Goal: Complete application form: Complete application form

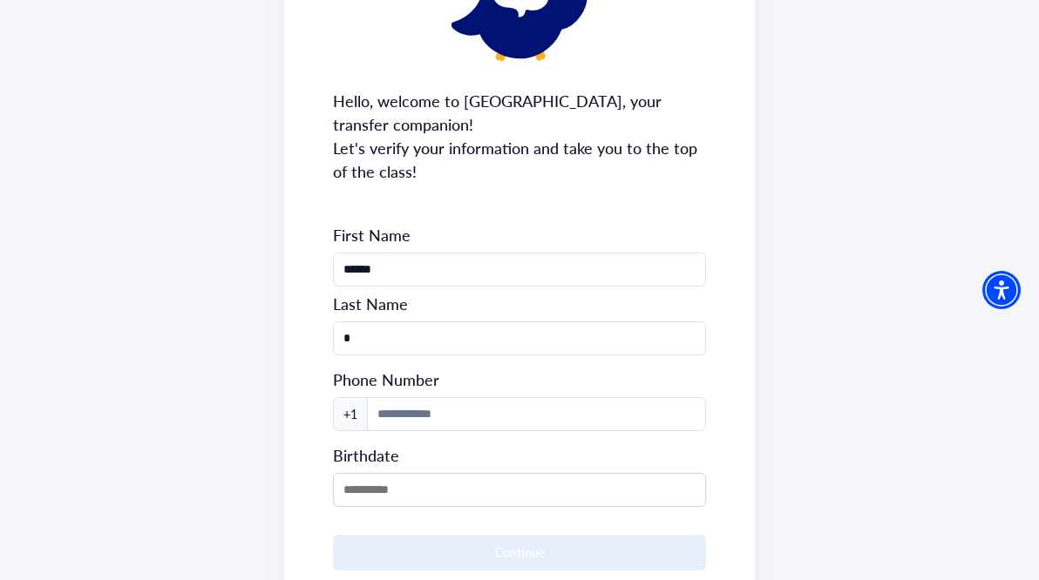
scroll to position [178, 0]
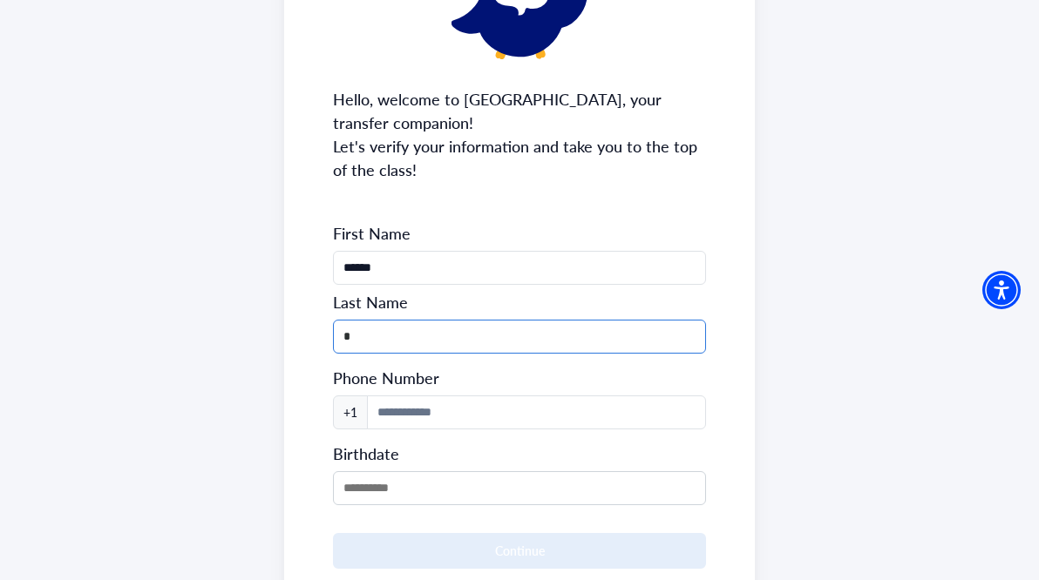
click at [376, 337] on input "*" at bounding box center [519, 337] width 373 height 34
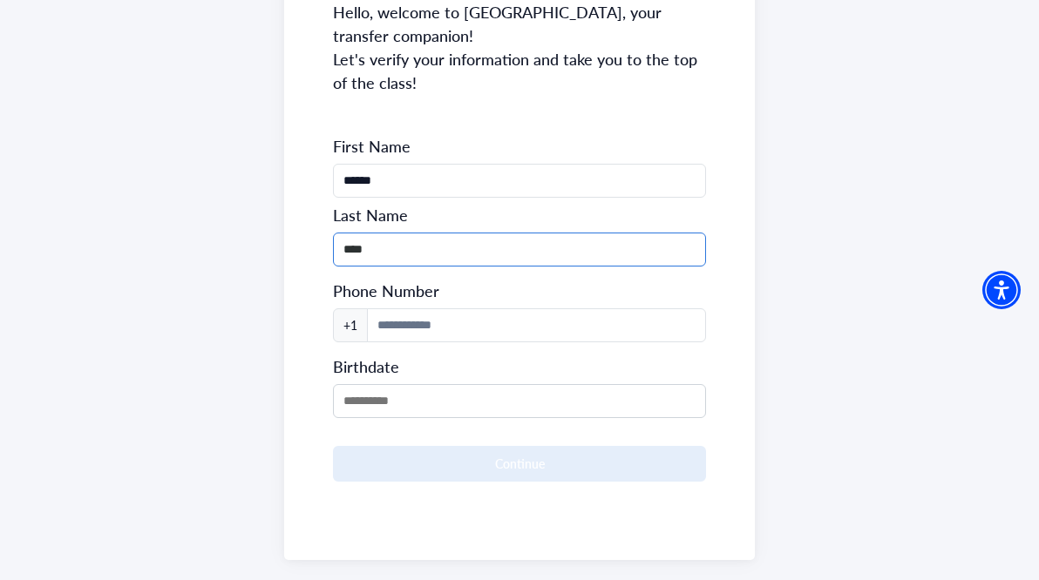
scroll to position [274, 0]
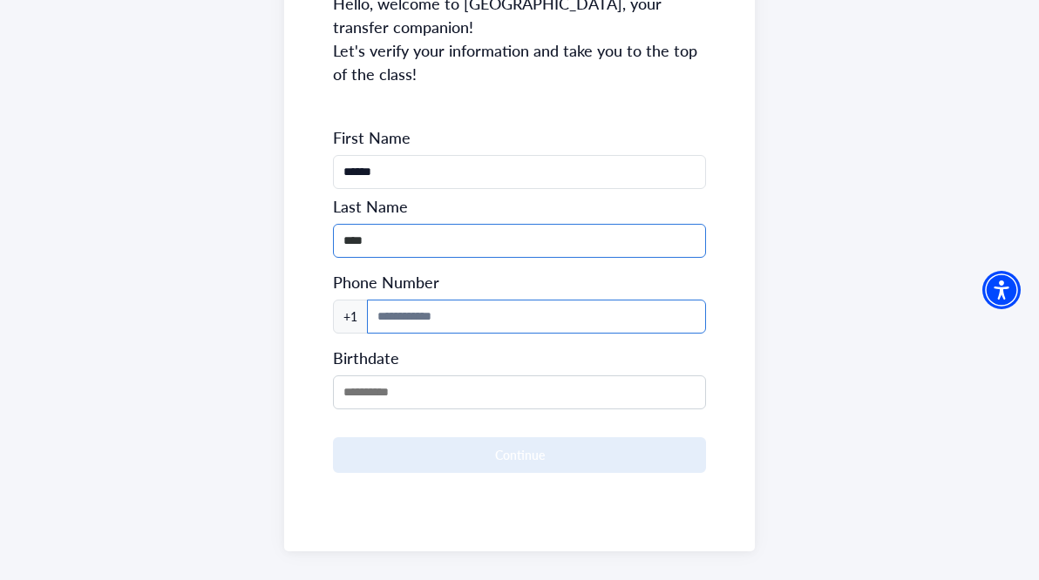
type input "****"
click at [437, 307] on input at bounding box center [536, 317] width 339 height 34
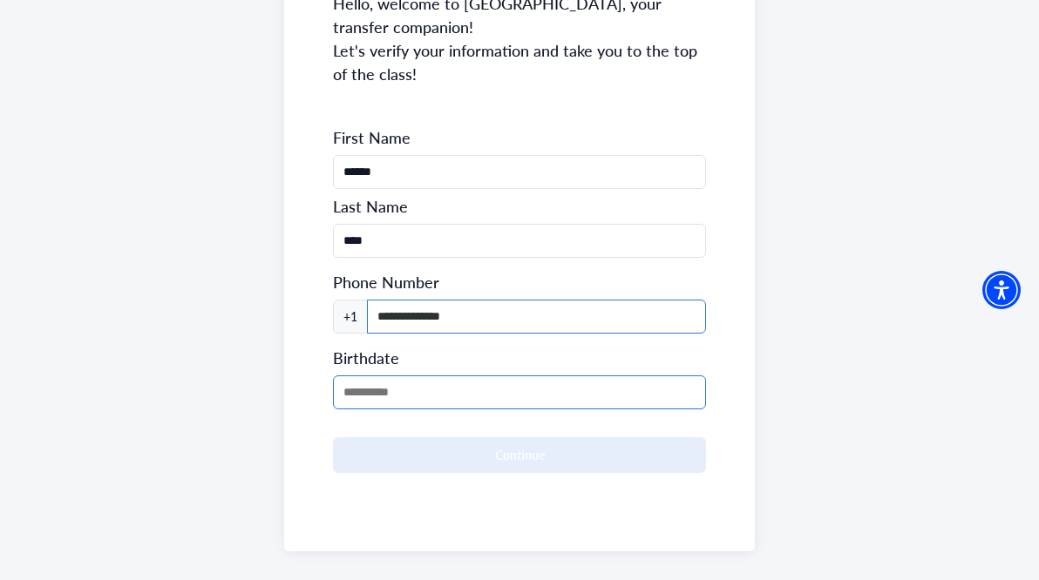
type input "**********"
click at [401, 409] on input "MM/DD/YYYY" at bounding box center [519, 393] width 373 height 34
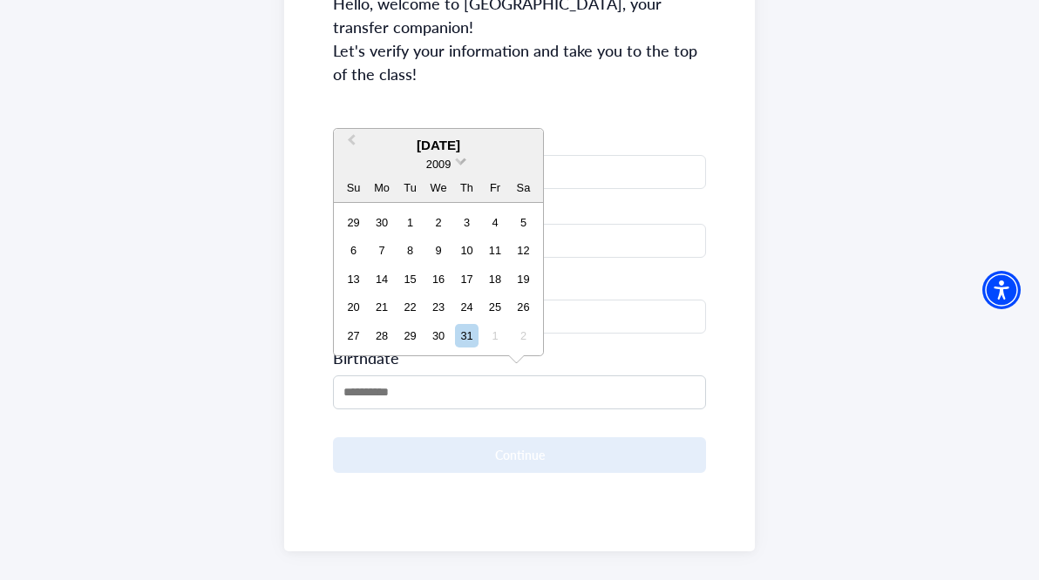
click at [464, 160] on span at bounding box center [460, 159] width 11 height 11
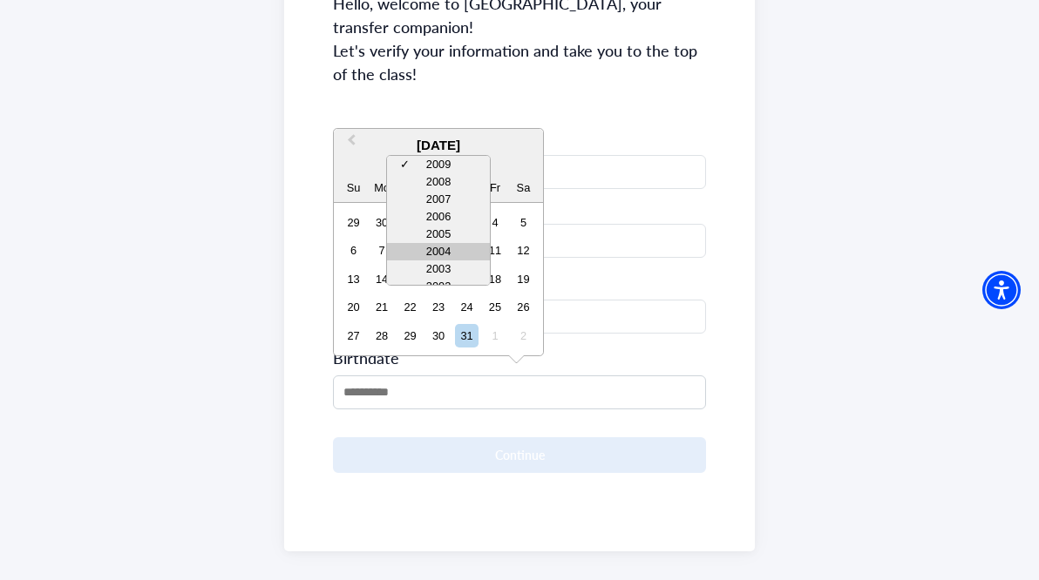
click at [437, 247] on div "2004" at bounding box center [438, 251] width 103 height 17
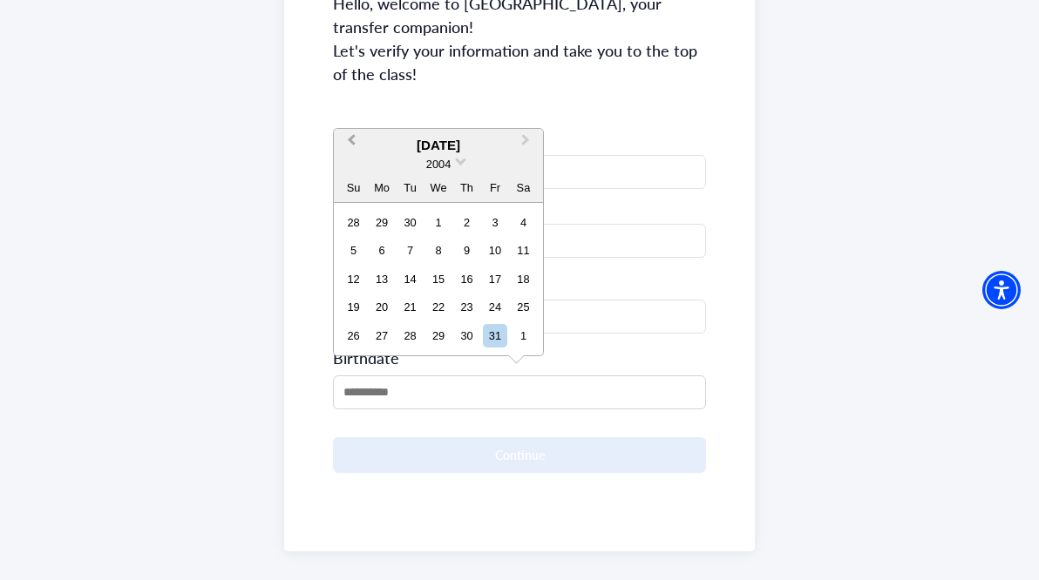
click at [351, 139] on span "Previous Month" at bounding box center [351, 144] width 0 height 26
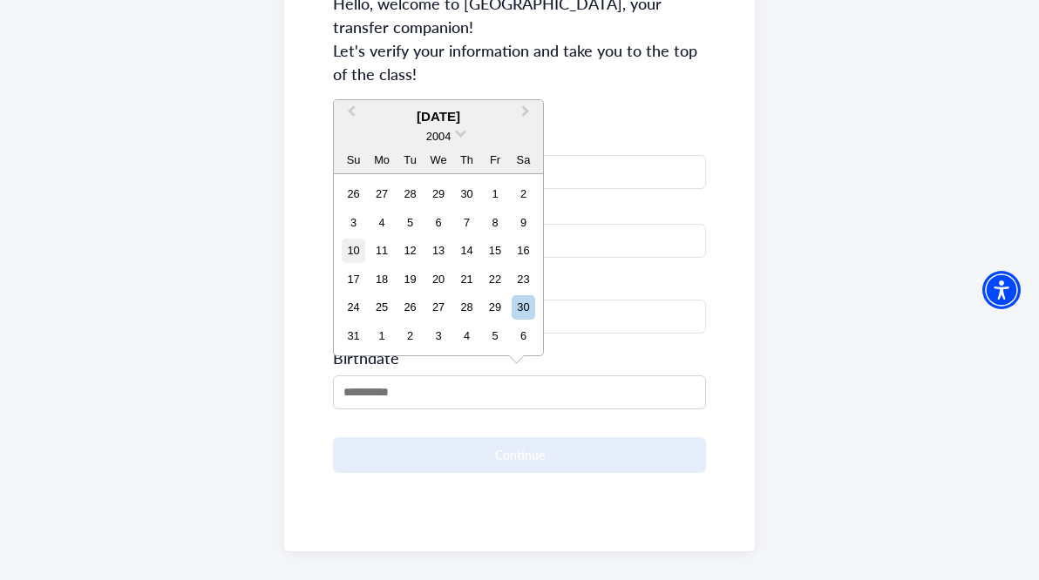
click at [356, 252] on div "10" at bounding box center [354, 251] width 24 height 24
type input "**********"
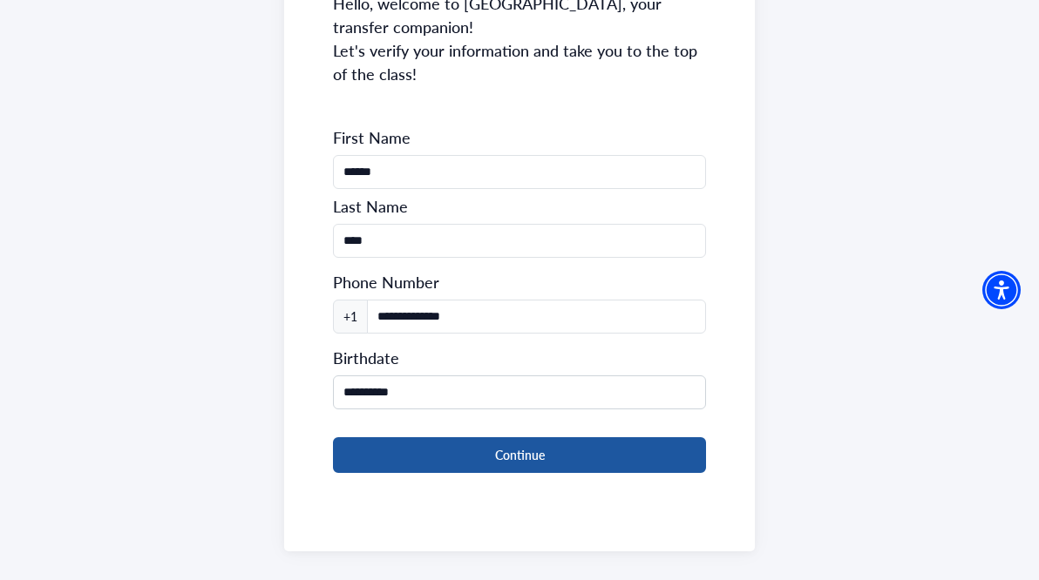
click at [472, 464] on button "Continue" at bounding box center [519, 455] width 373 height 36
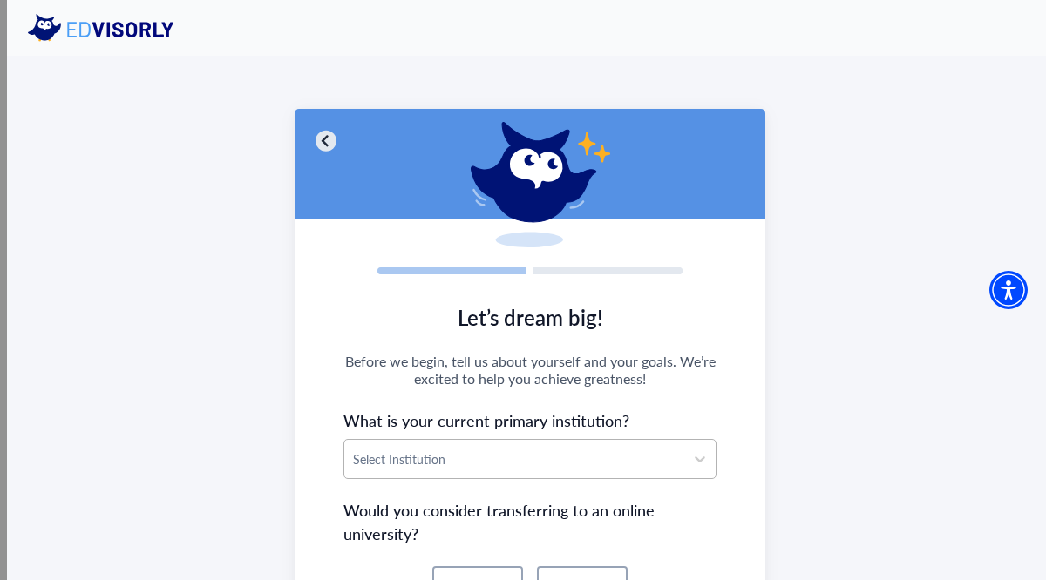
scroll to position [76, 0]
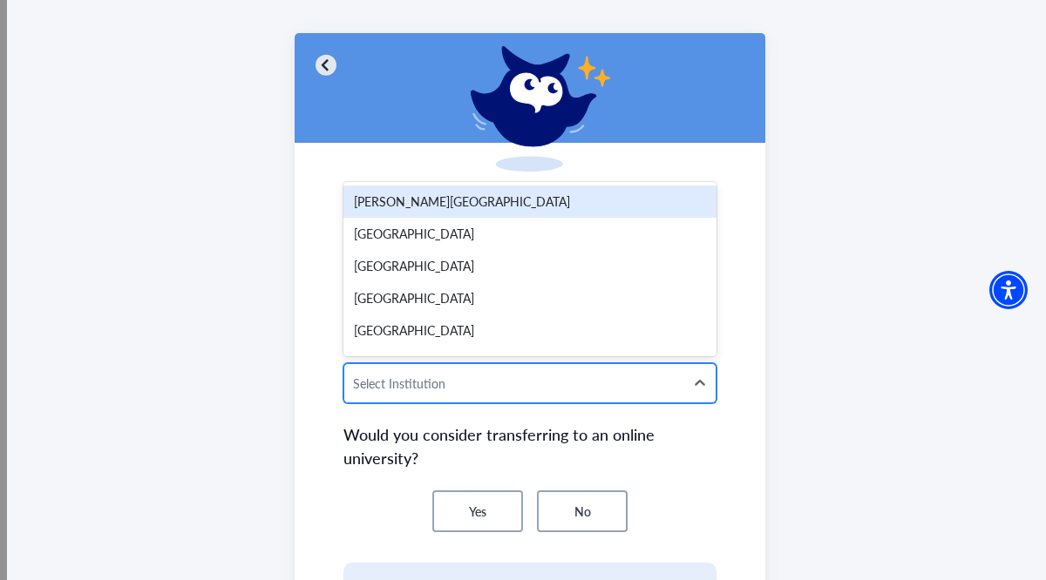
click at [637, 392] on div at bounding box center [514, 384] width 322 height 22
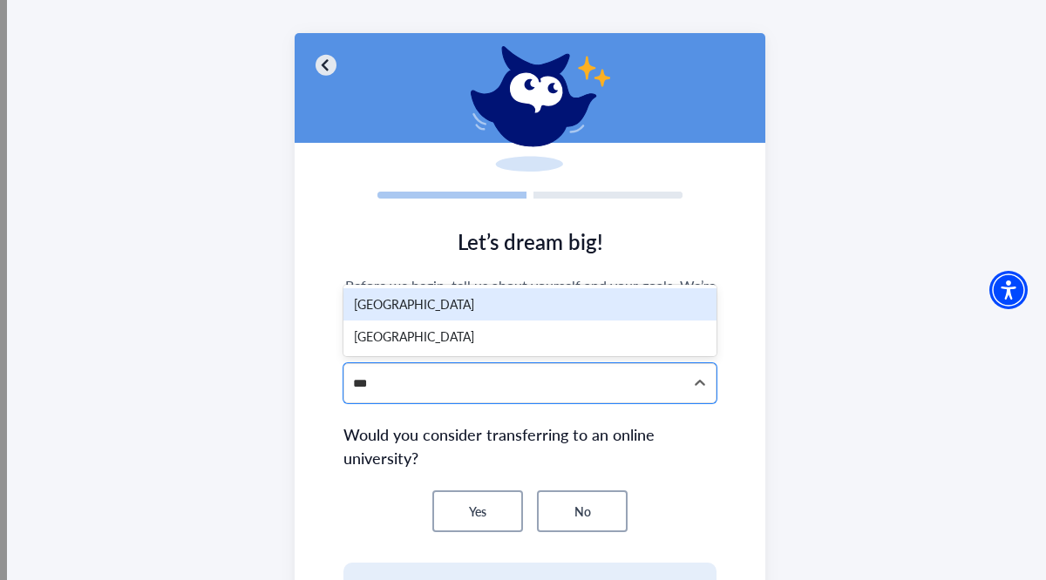
type input "****"
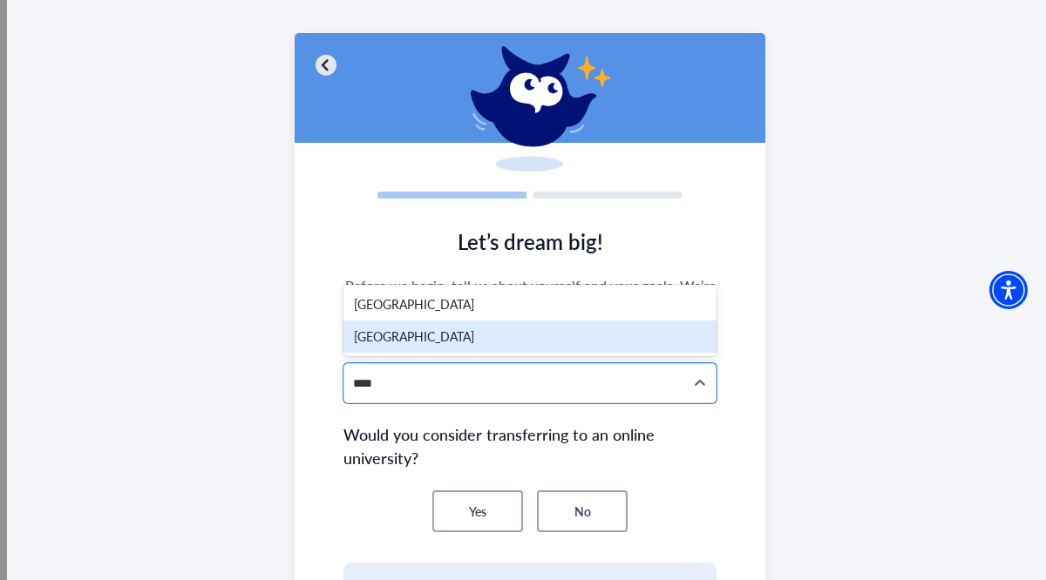
click at [411, 332] on div "[GEOGRAPHIC_DATA]" at bounding box center [529, 337] width 373 height 32
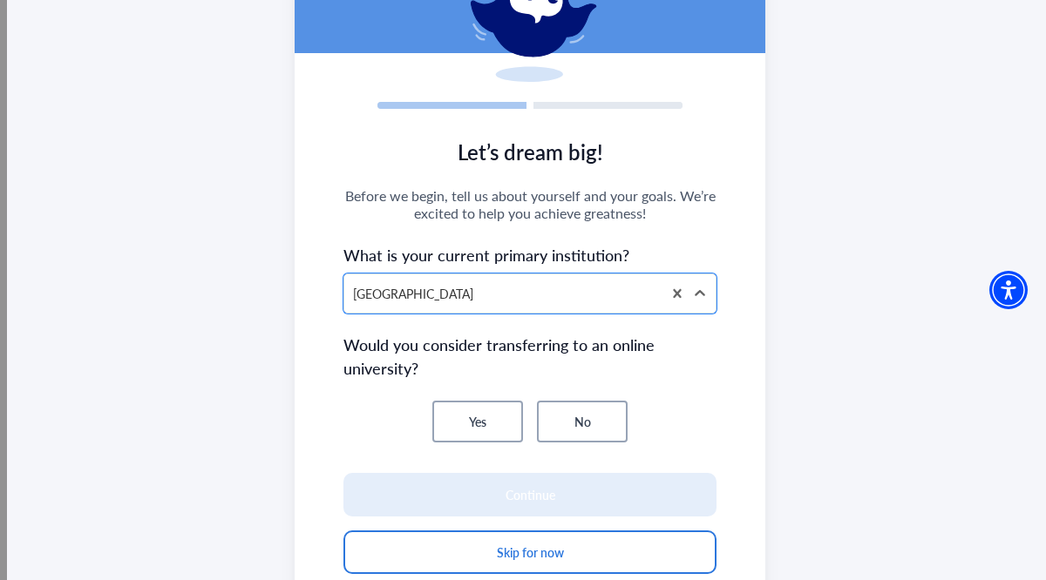
scroll to position [247, 0]
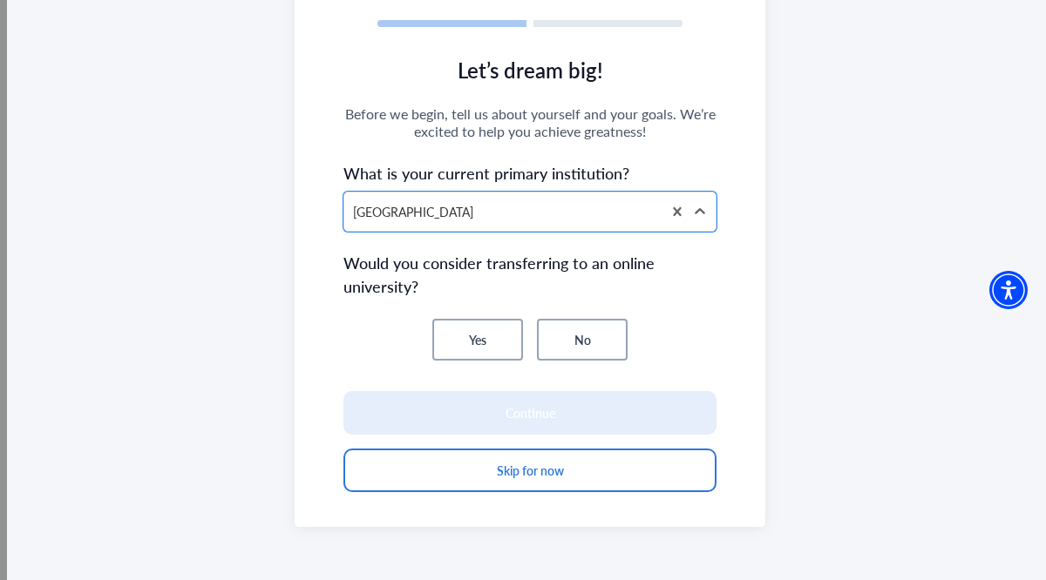
click at [556, 328] on button "No" at bounding box center [582, 340] width 91 height 42
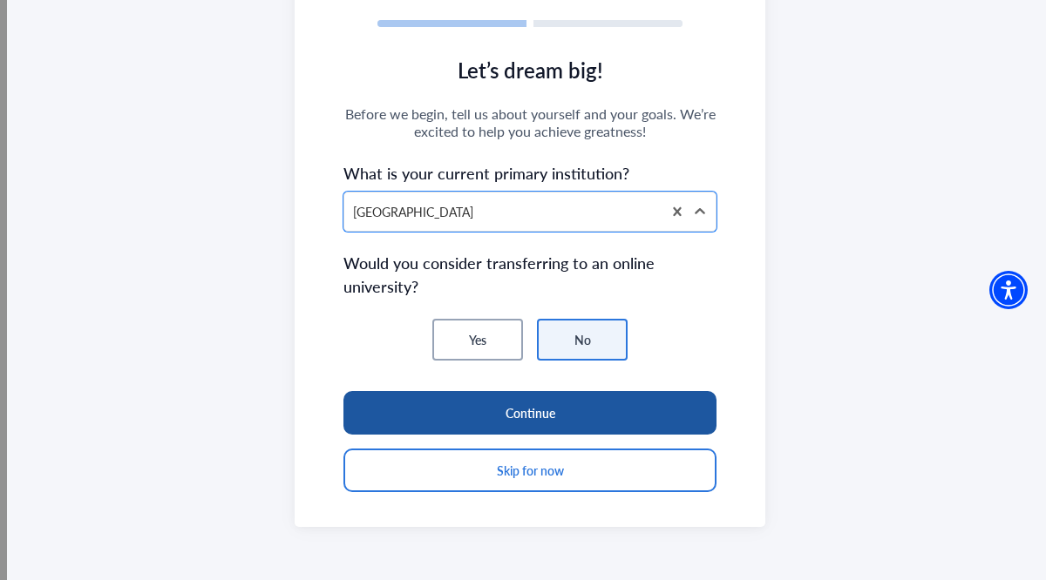
click at [565, 403] on button "Continue" at bounding box center [529, 413] width 373 height 44
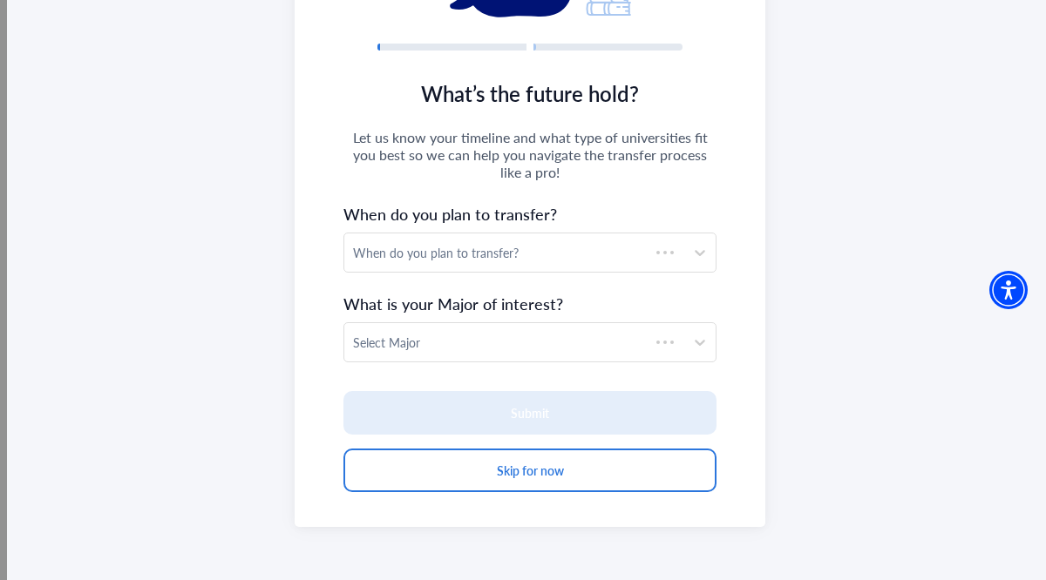
scroll to position [224, 0]
click at [509, 261] on div "When do you plan to transfer?" at bounding box center [514, 253] width 322 height 18
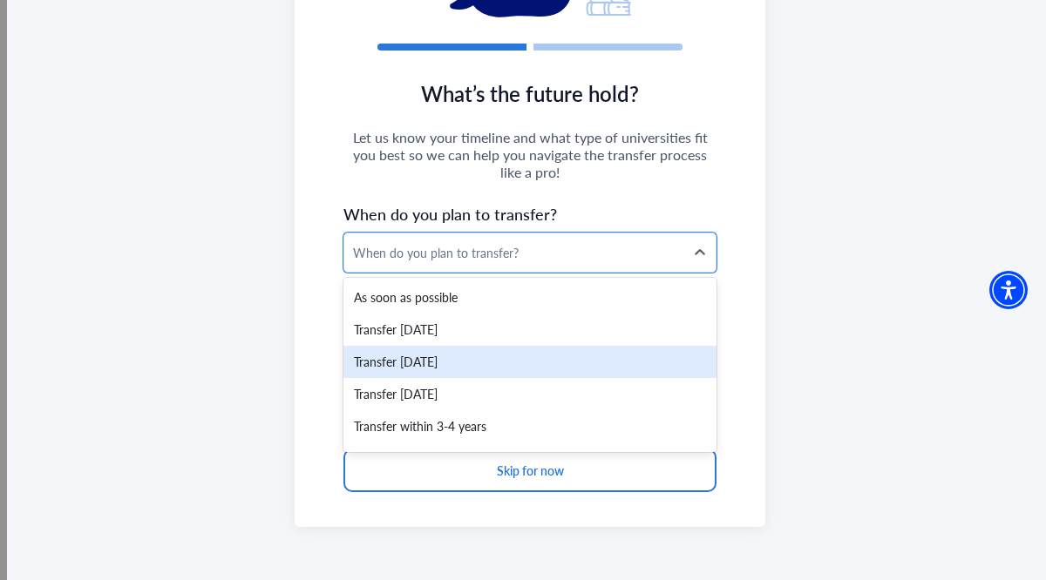
click at [459, 361] on div "Transfer [DATE]" at bounding box center [529, 362] width 373 height 32
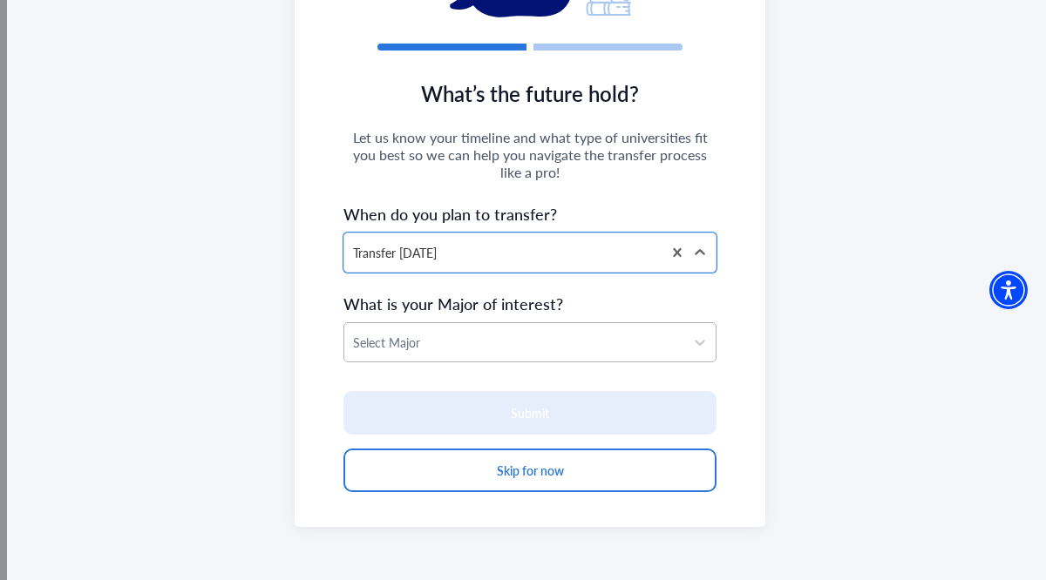
click at [439, 338] on div at bounding box center [514, 343] width 322 height 22
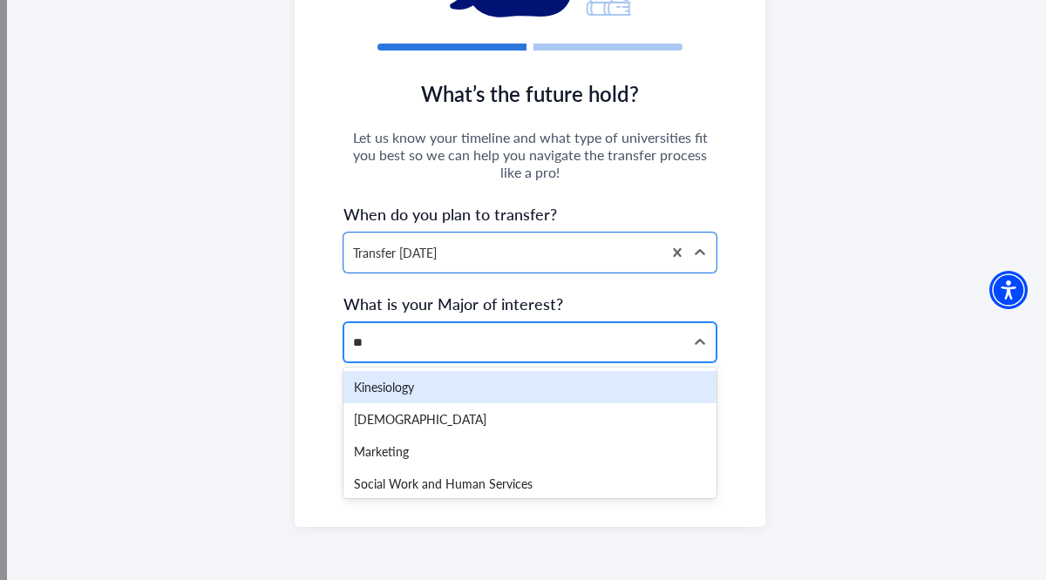
type input "***"
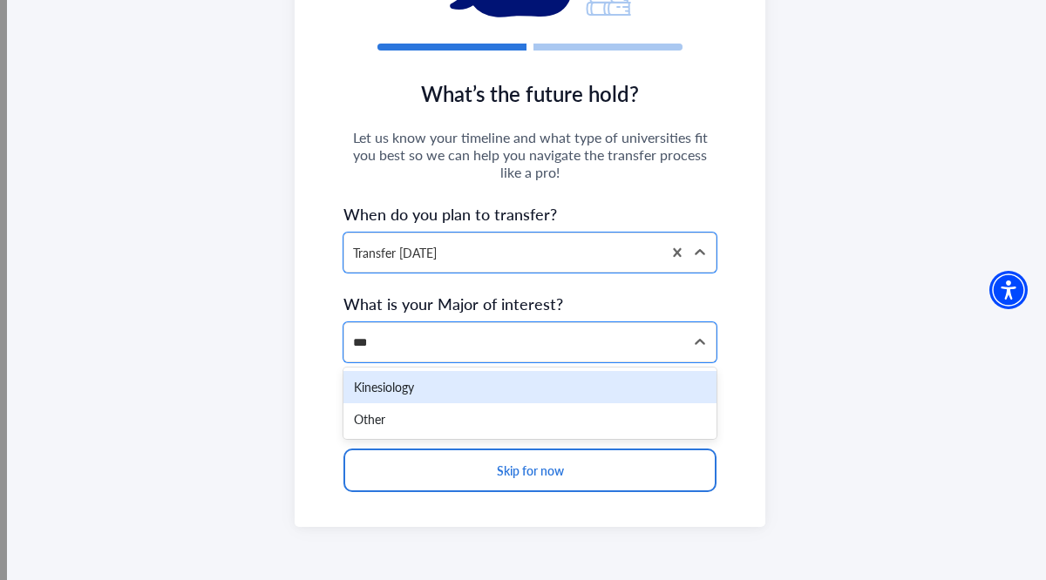
click at [436, 386] on div "Kinesiology" at bounding box center [529, 387] width 373 height 32
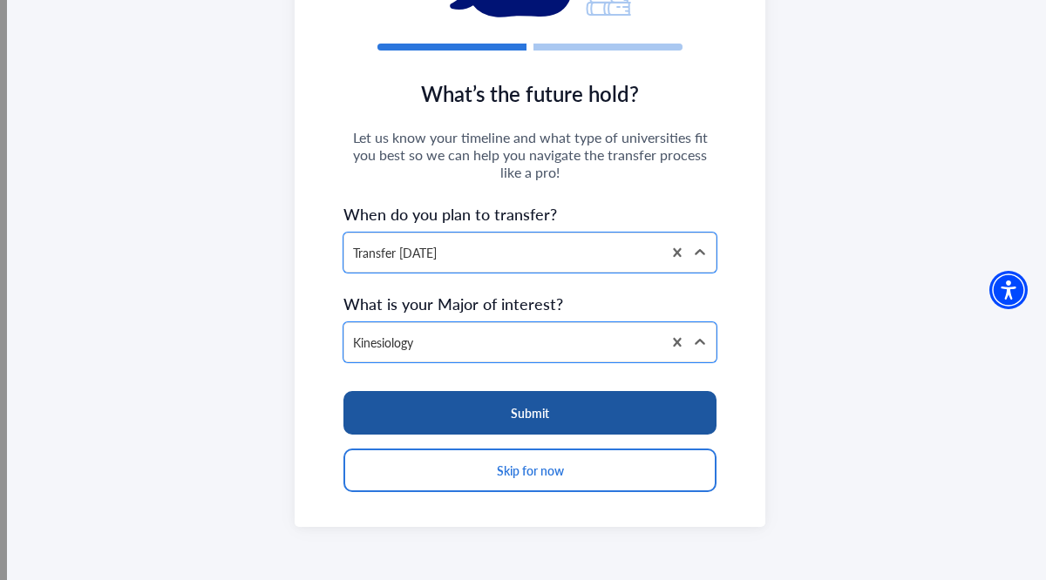
click at [474, 409] on button "Submit" at bounding box center [529, 413] width 373 height 44
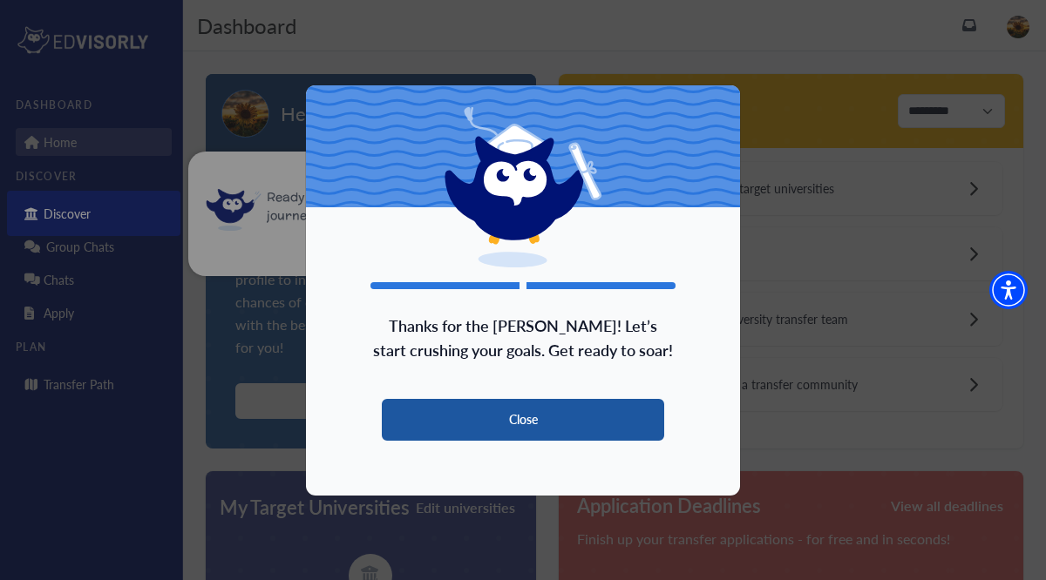
click at [594, 430] on button "Close" at bounding box center [523, 420] width 282 height 42
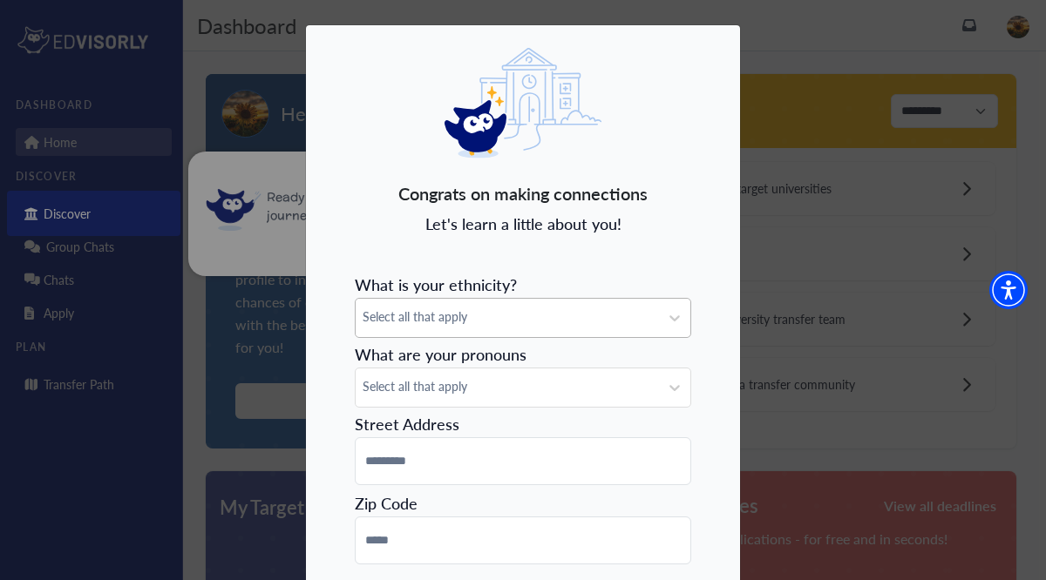
click at [413, 312] on div "Select all that apply" at bounding box center [506, 318] width 303 height 38
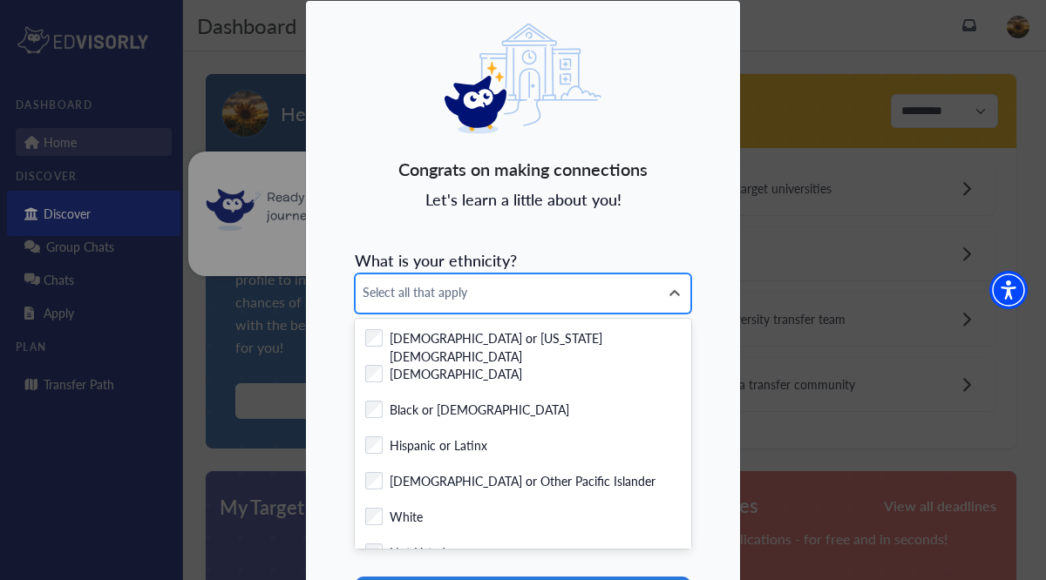
scroll to position [27, 0]
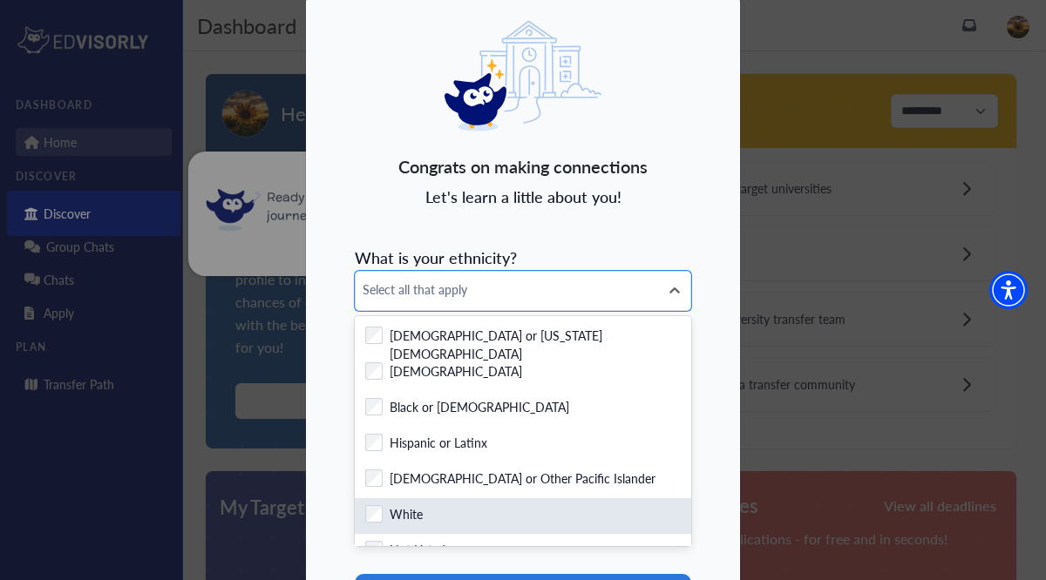
click at [426, 499] on div "Checkbox field White" at bounding box center [523, 516] width 336 height 36
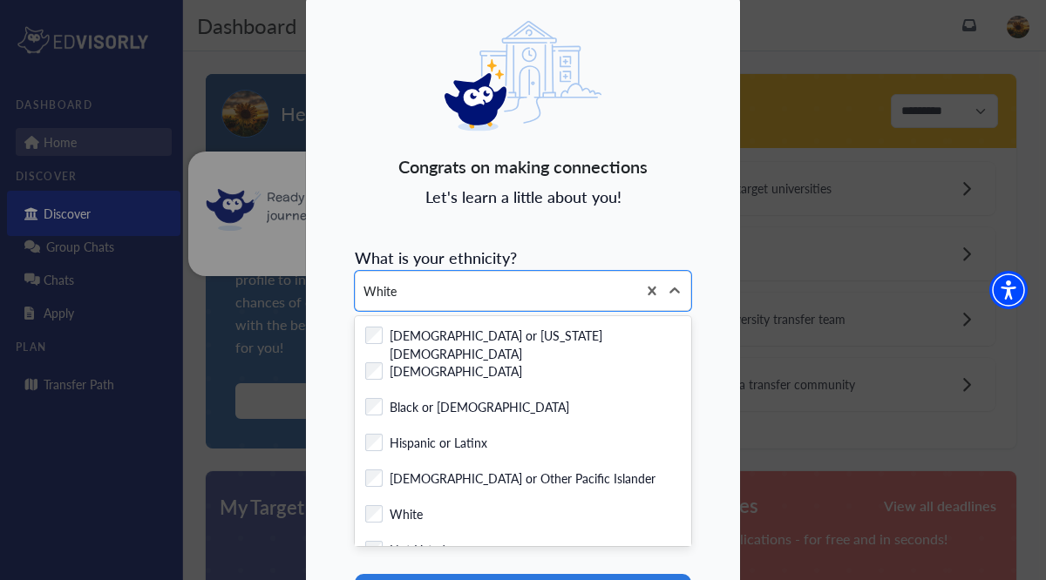
click at [720, 338] on div "Congrats on making connections Let's learn a little about you! What is your eth…" at bounding box center [523, 360] width 436 height 726
click at [673, 287] on icon at bounding box center [674, 290] width 17 height 17
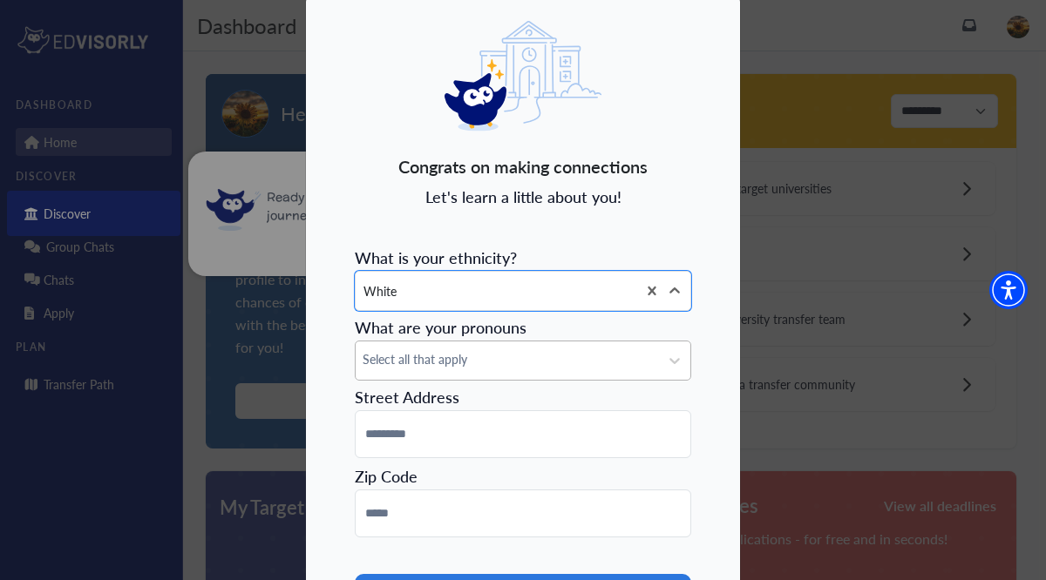
click at [427, 371] on div "Select all that apply" at bounding box center [506, 361] width 303 height 38
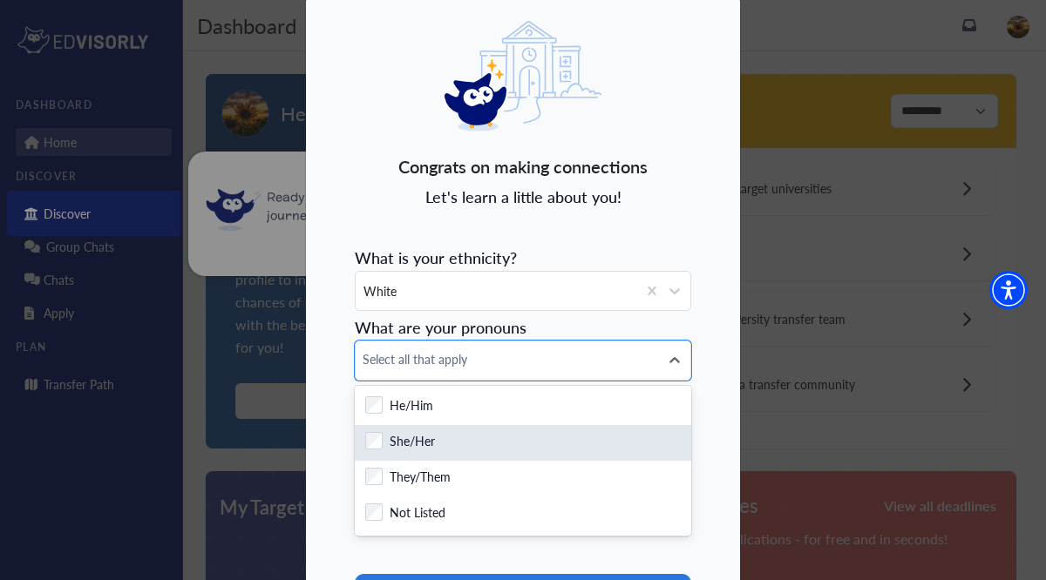
click at [431, 431] on div "Checkbox field She/Her" at bounding box center [523, 443] width 336 height 36
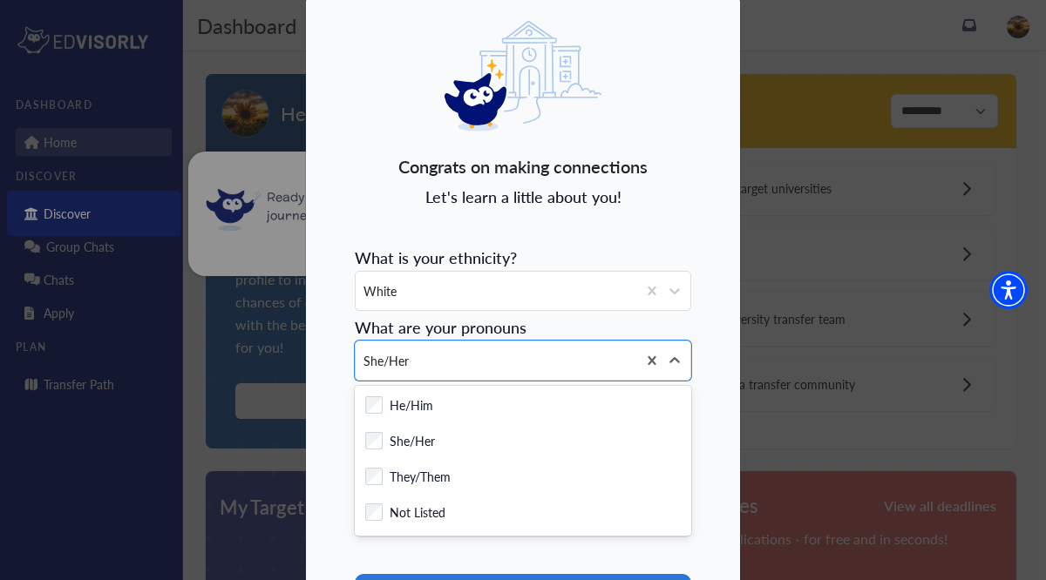
click at [701, 406] on div "Congrats on making connections Let's learn a little about you! What is your eth…" at bounding box center [523, 360] width 436 height 726
click at [668, 350] on div at bounding box center [674, 360] width 31 height 31
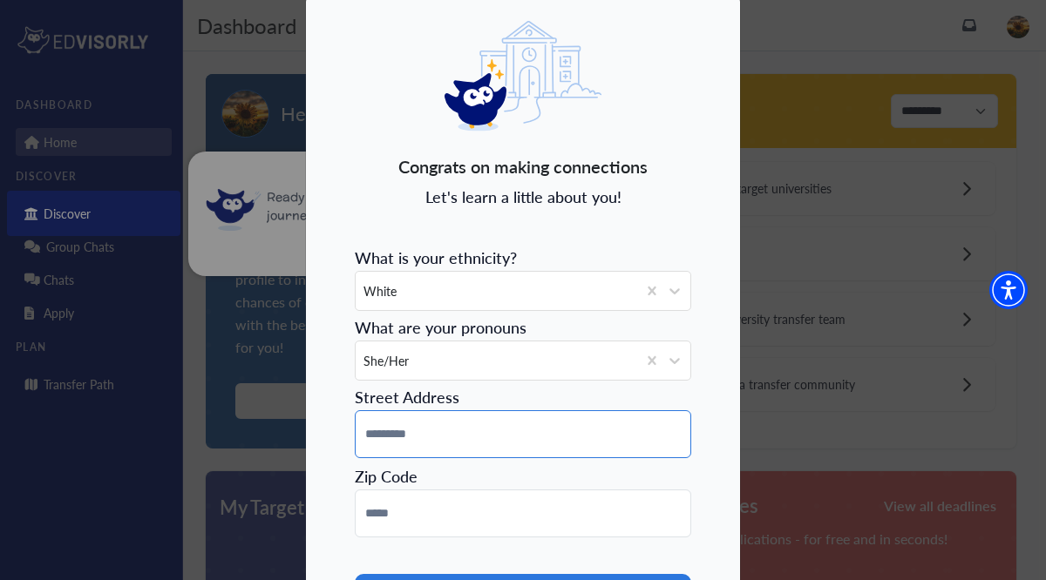
click at [430, 429] on input at bounding box center [523, 434] width 336 height 48
type input "**********"
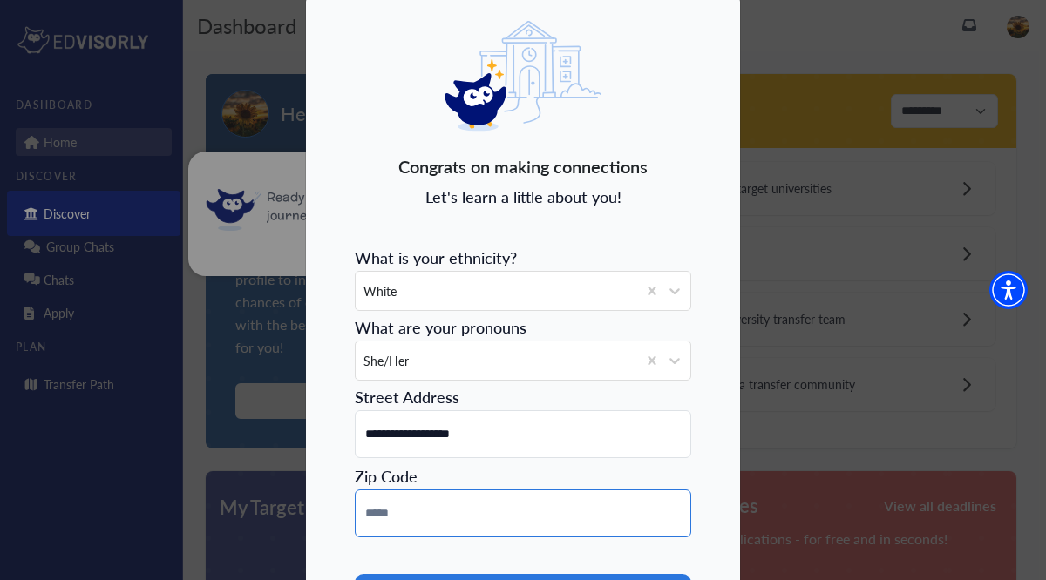
click at [401, 518] on input at bounding box center [523, 514] width 336 height 48
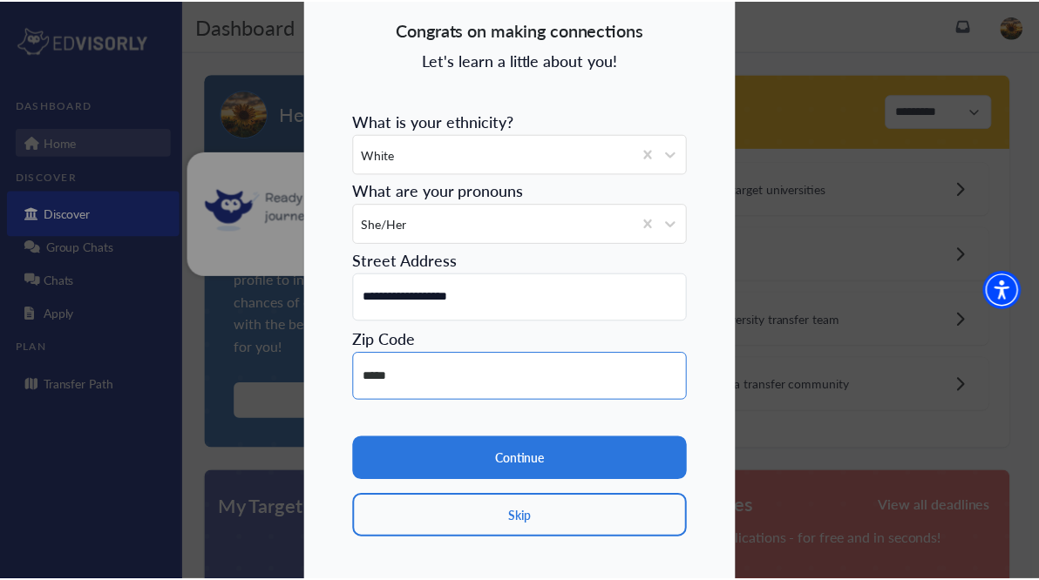
scroll to position [194, 0]
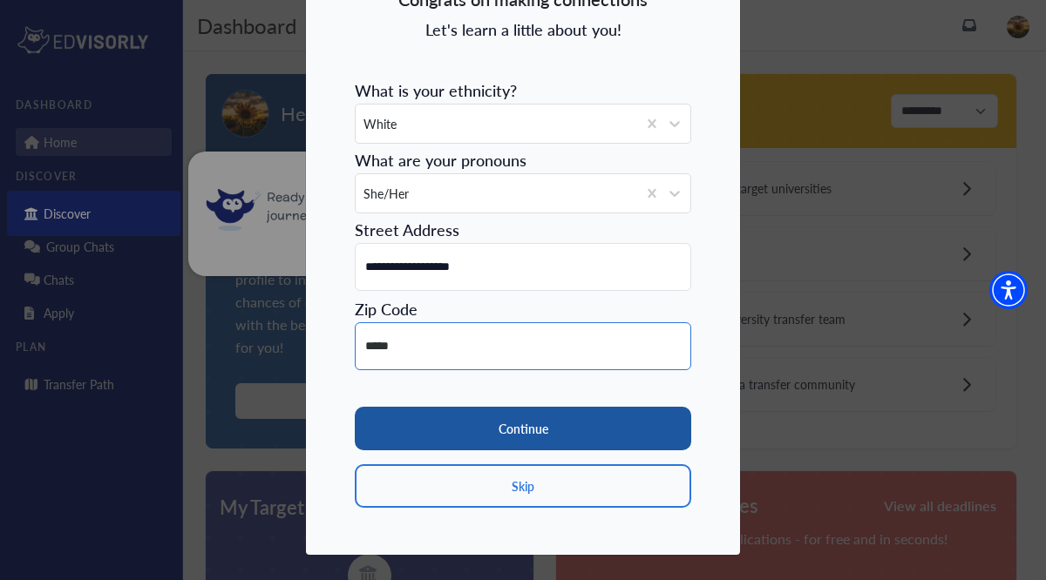
type input "*****"
click at [485, 438] on button "Continue" at bounding box center [523, 429] width 336 height 44
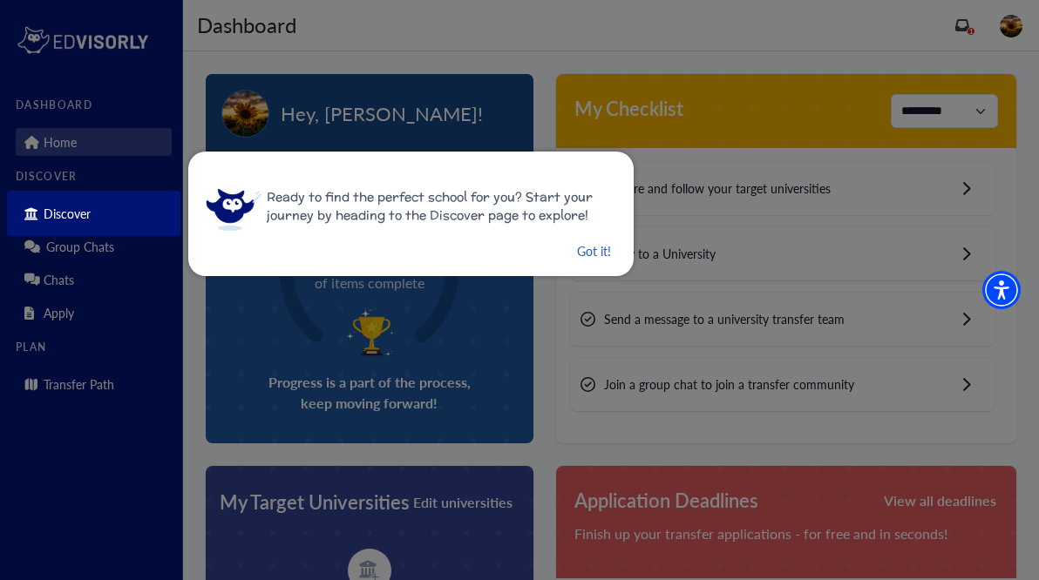
click at [587, 247] on button "Got it!" at bounding box center [593, 251] width 37 height 22
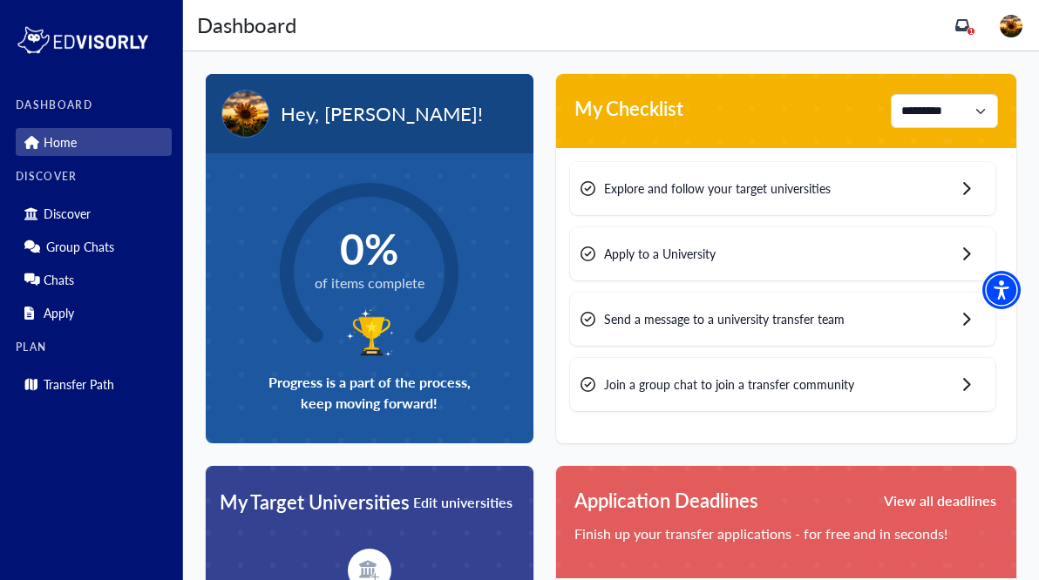
click at [795, 192] on span "Explore and follow your target universities" at bounding box center [717, 188] width 227 height 18
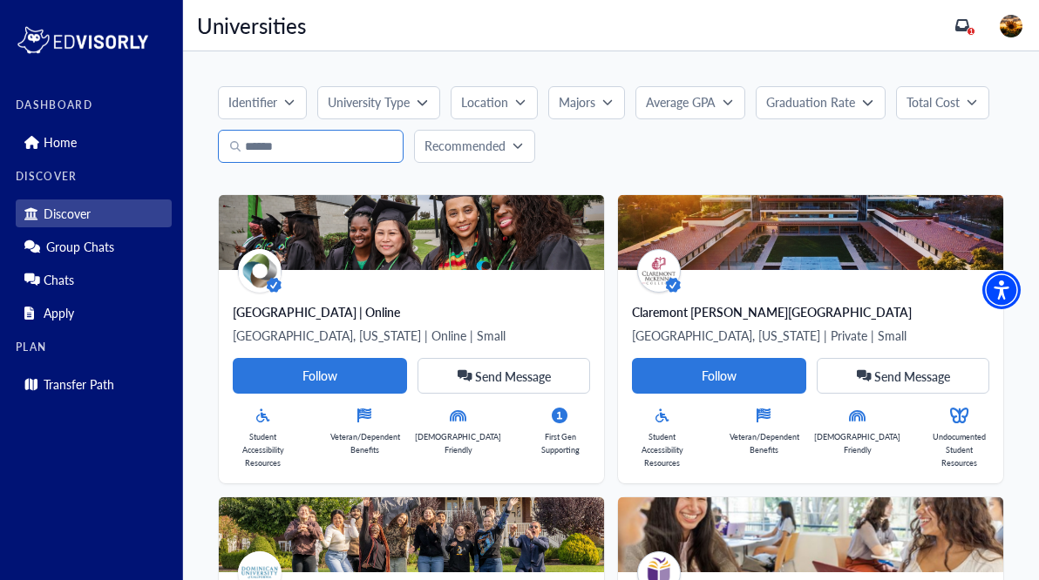
click at [301, 152] on input "Search" at bounding box center [311, 146] width 186 height 33
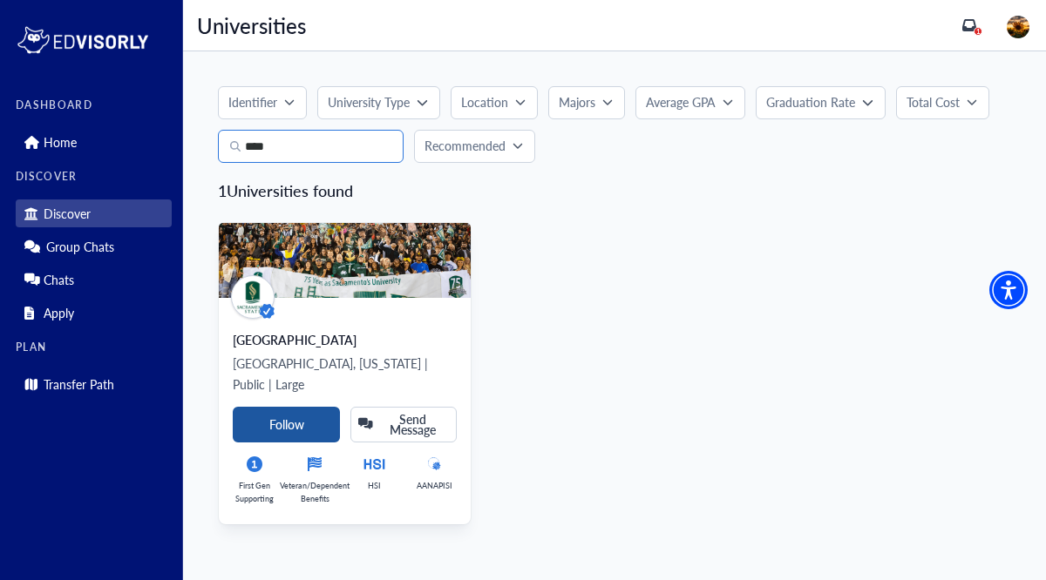
type input "****"
click at [301, 407] on Card-tag "Follow" at bounding box center [286, 425] width 107 height 36
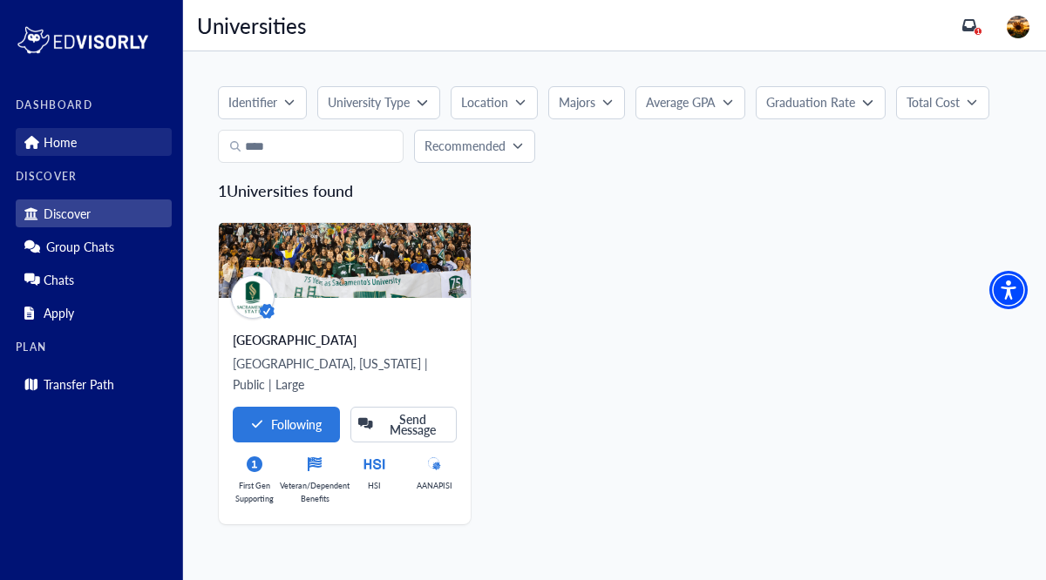
click at [71, 147] on p "Home" at bounding box center [60, 142] width 33 height 15
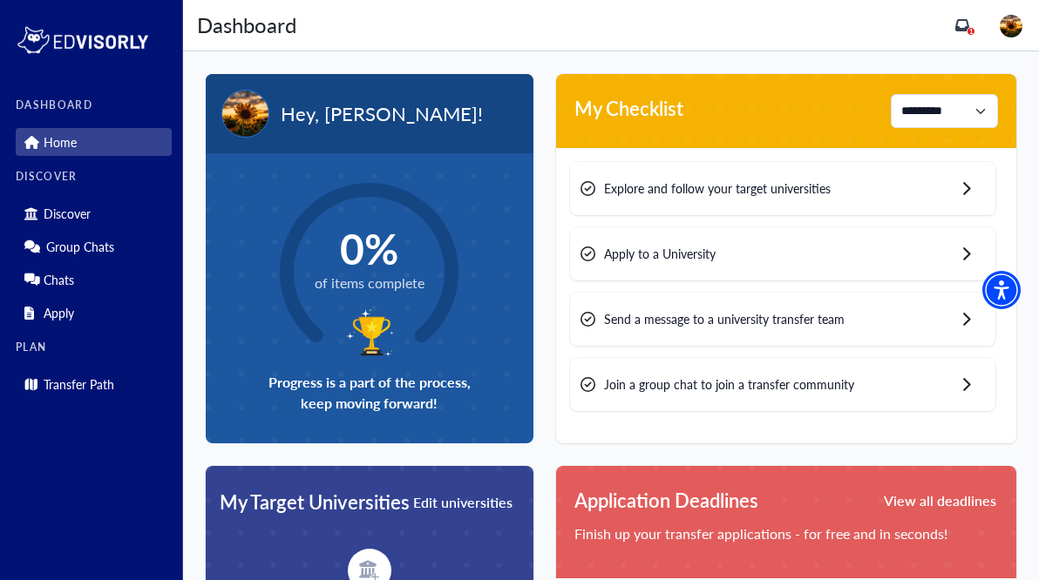
click at [646, 261] on span "Apply to a University" at bounding box center [660, 254] width 112 height 18
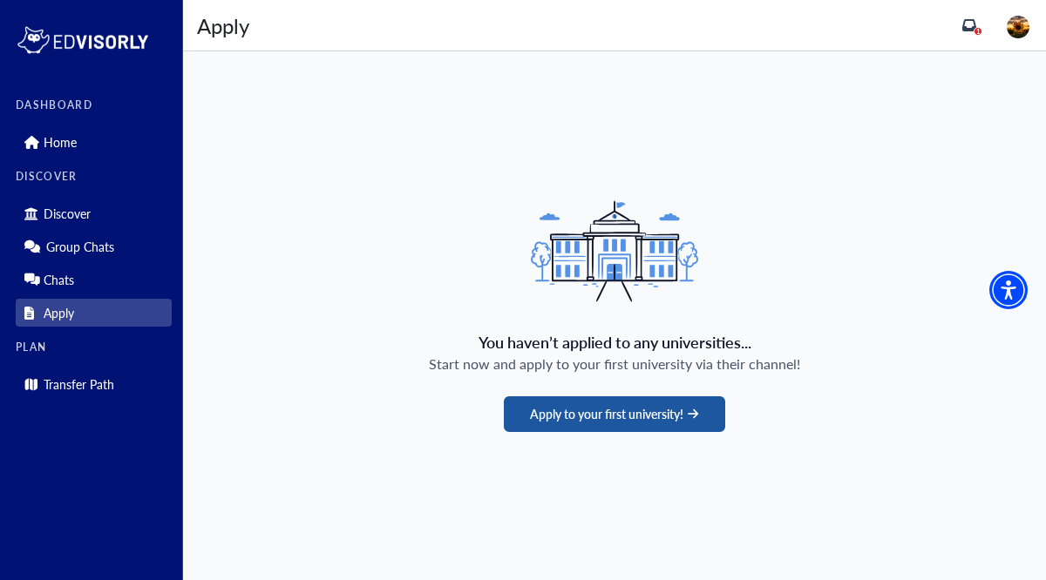
click at [592, 425] on button "Apply to your first university!" at bounding box center [614, 414] width 220 height 36
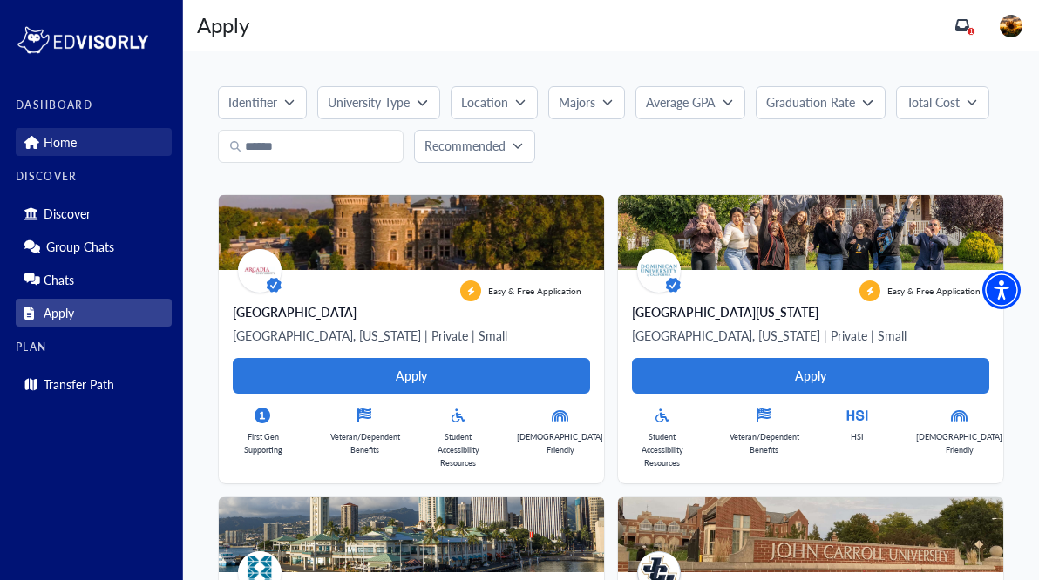
click at [128, 139] on link "Home" at bounding box center [94, 142] width 156 height 28
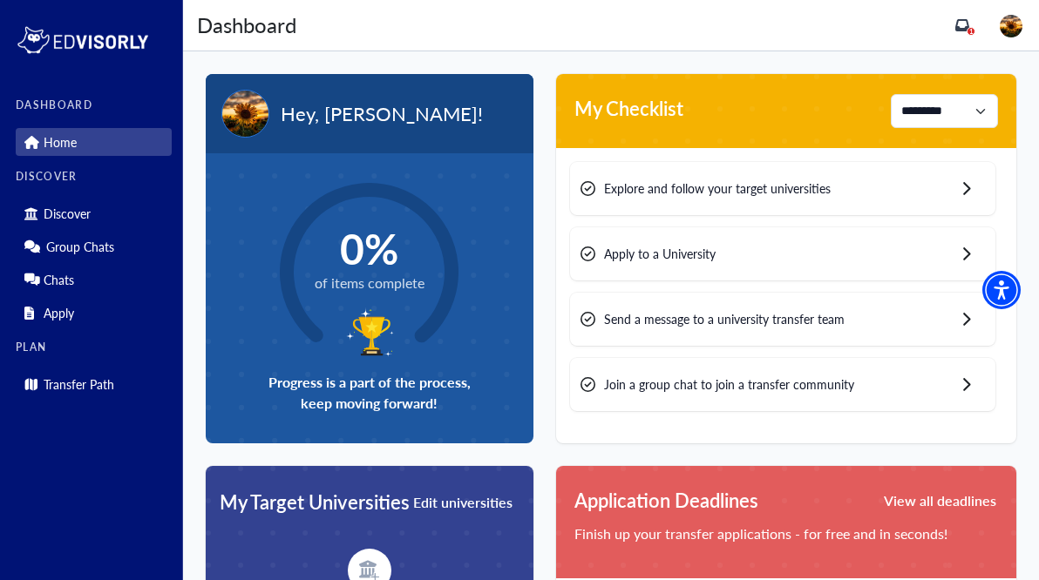
click at [694, 258] on span "Apply to a University" at bounding box center [660, 254] width 112 height 18
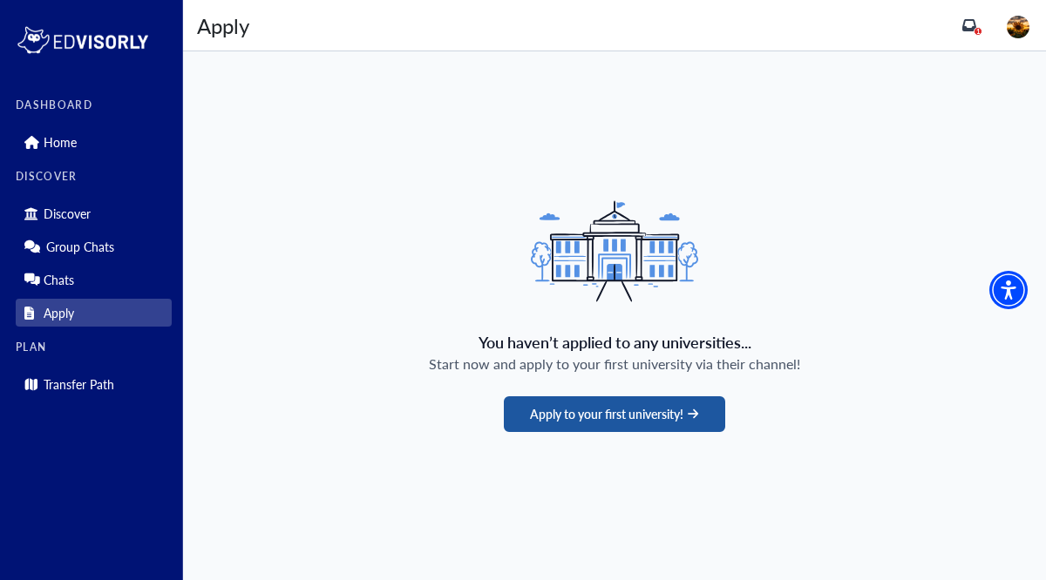
click at [593, 421] on button "Apply to your first university!" at bounding box center [614, 414] width 220 height 36
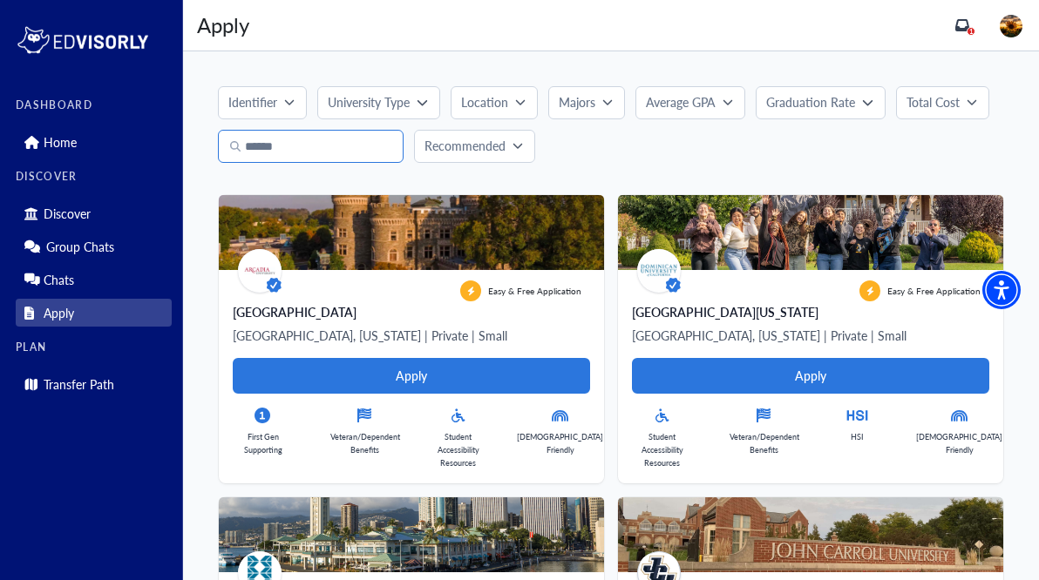
click at [263, 151] on input "Search" at bounding box center [311, 146] width 186 height 33
type input "*"
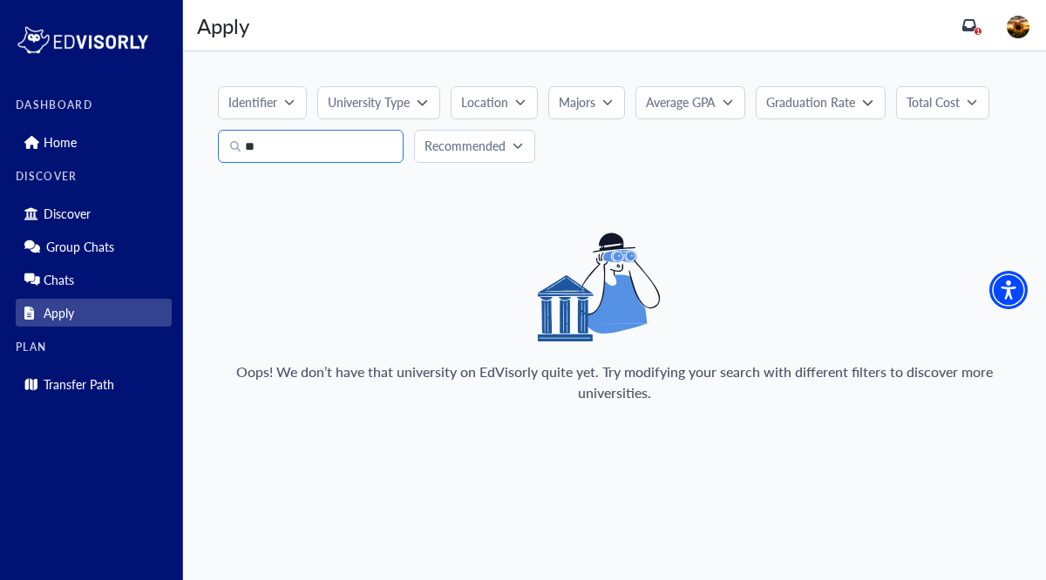
type input "*"
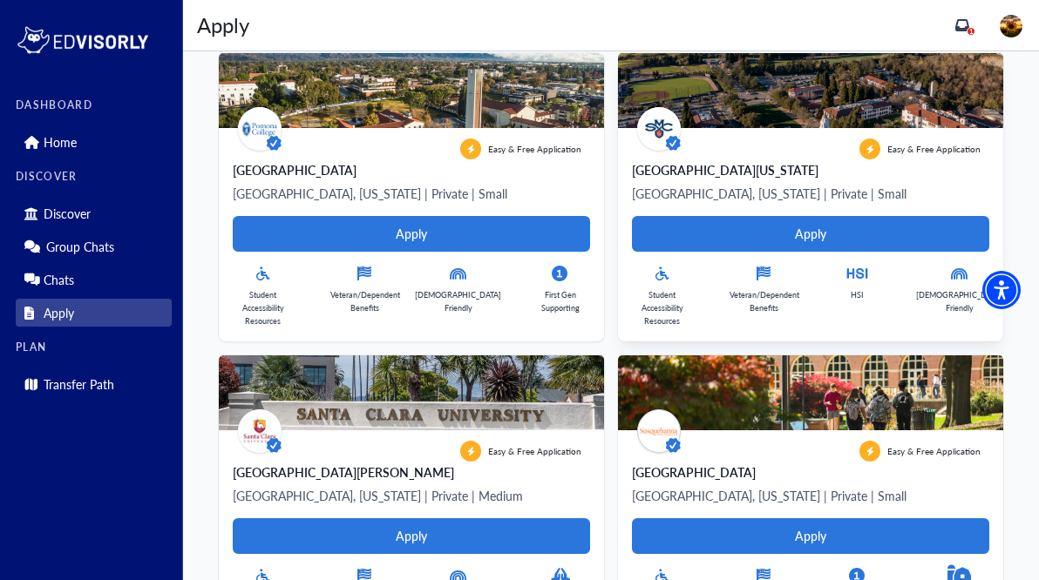
scroll to position [1050, 0]
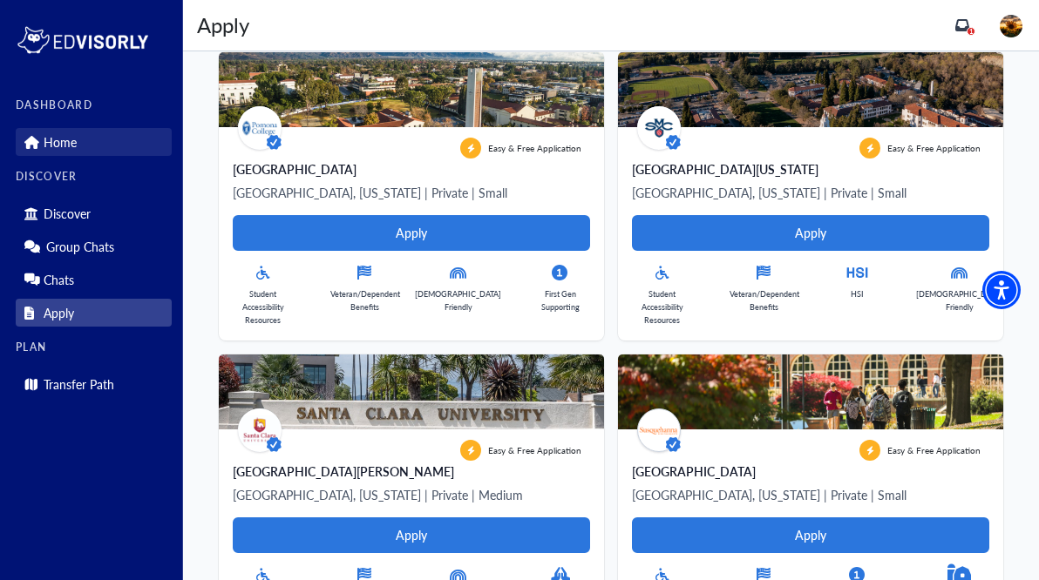
click at [70, 135] on p "Home" at bounding box center [60, 142] width 33 height 15
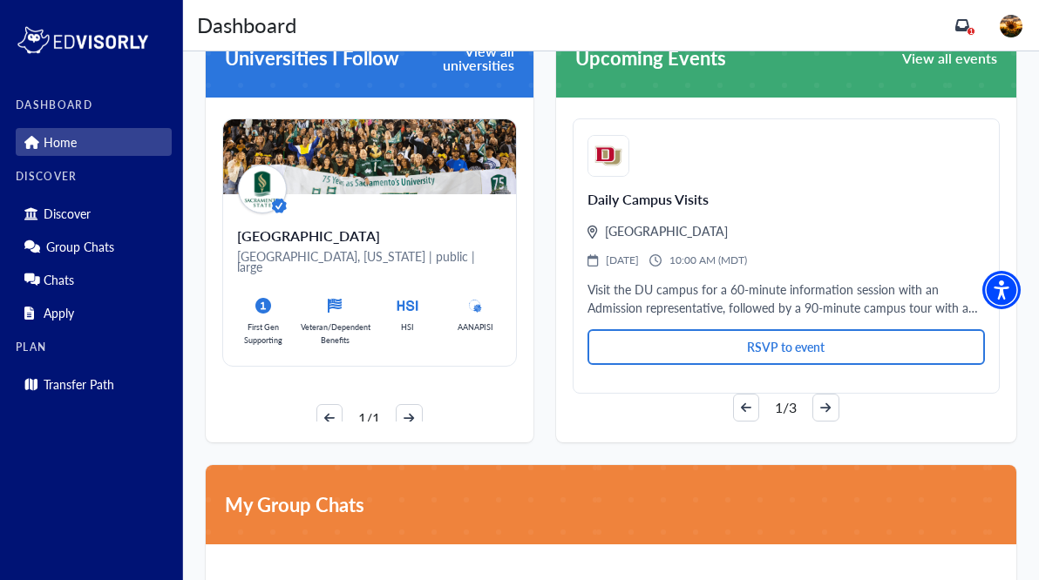
scroll to position [1118, 0]
